Goal: Obtain resource: Obtain resource

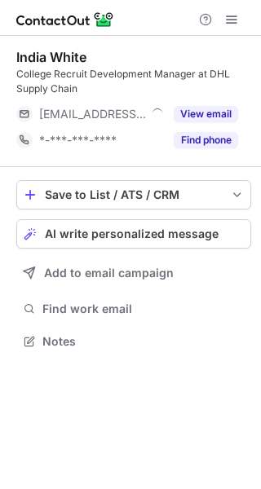
scroll to position [329, 261]
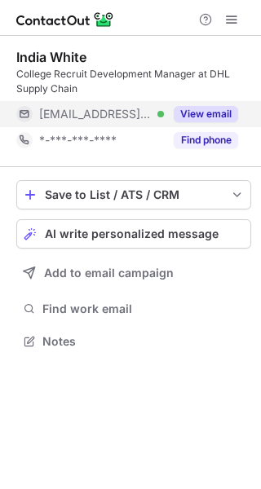
click at [203, 110] on button "View email" at bounding box center [205, 114] width 64 height 16
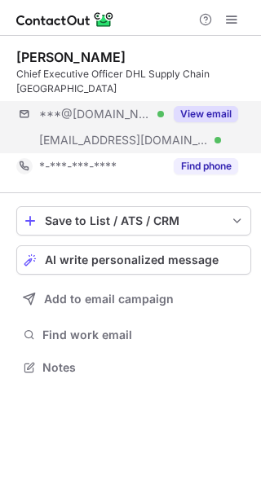
scroll to position [355, 261]
click at [216, 107] on button "View email" at bounding box center [205, 114] width 64 height 16
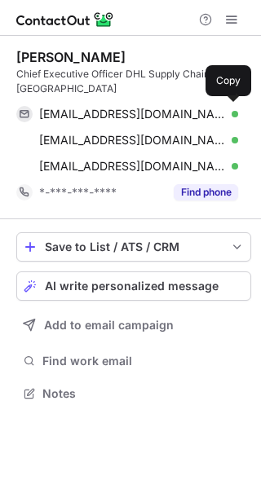
scroll to position [381, 261]
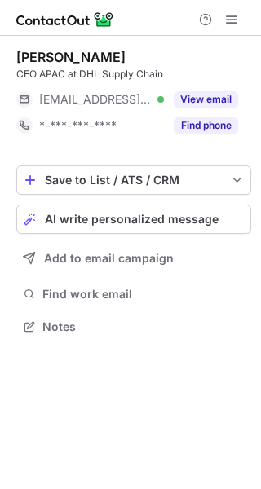
scroll to position [7, 8]
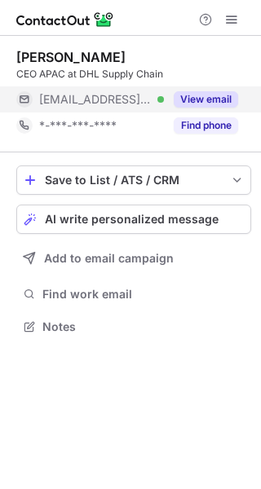
click at [213, 101] on button "View email" at bounding box center [205, 99] width 64 height 16
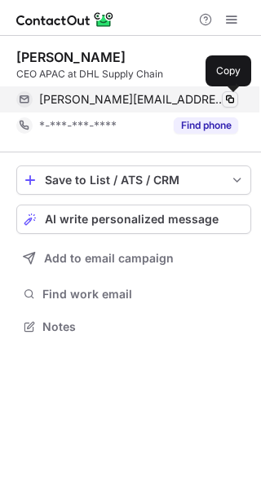
click at [227, 97] on span at bounding box center [229, 99] width 13 height 13
